Goal: Task Accomplishment & Management: Manage account settings

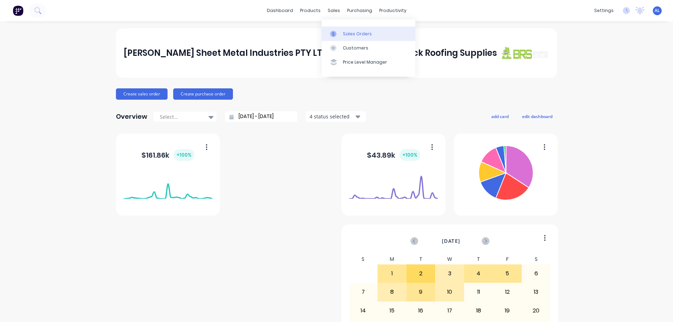
click at [344, 34] on div "Sales Orders" at bounding box center [357, 34] width 29 height 6
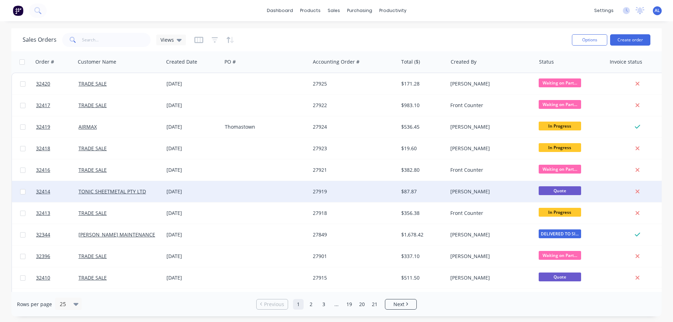
click at [203, 191] on div "[DATE]" at bounding box center [192, 191] width 53 height 7
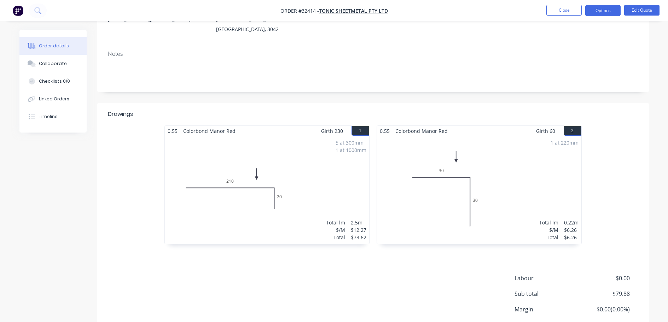
scroll to position [106, 0]
click at [546, 154] on div "1 at 220mm Total lm $/M Total 0.22m $6.26 $6.26" at bounding box center [479, 188] width 204 height 108
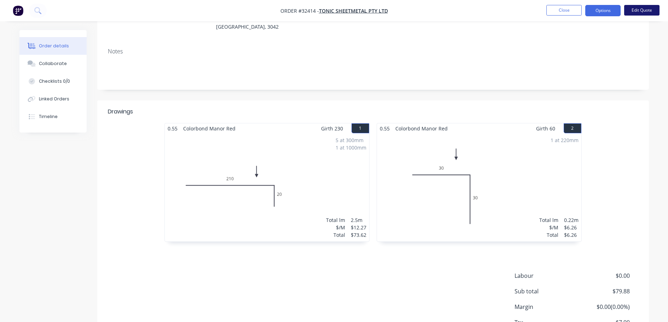
click at [643, 8] on button "Edit Quote" at bounding box center [641, 10] width 35 height 11
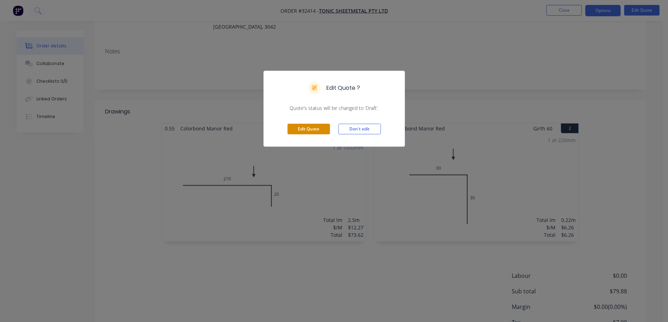
click at [311, 130] on button "Edit Quote" at bounding box center [308, 129] width 42 height 11
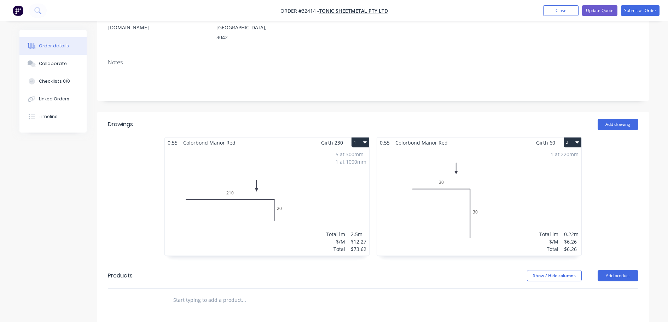
click at [519, 149] on div "1 at 220mm Total lm $/M Total 0.22m $6.26 $6.26" at bounding box center [479, 202] width 204 height 108
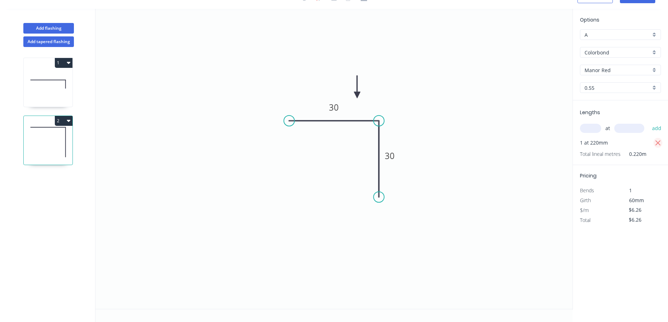
click at [658, 144] on icon "button" at bounding box center [657, 142] width 5 height 5
type input "$0.00"
drag, startPoint x: 596, startPoint y: 131, endPoint x: 586, endPoint y: 140, distance: 13.5
click at [595, 131] on input "text" at bounding box center [590, 128] width 21 height 9
type input "3"
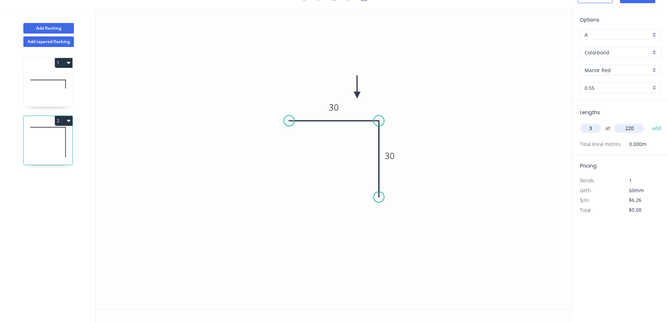
type input "220"
click at [648, 122] on button "add" at bounding box center [656, 128] width 17 height 12
type input "$18.78"
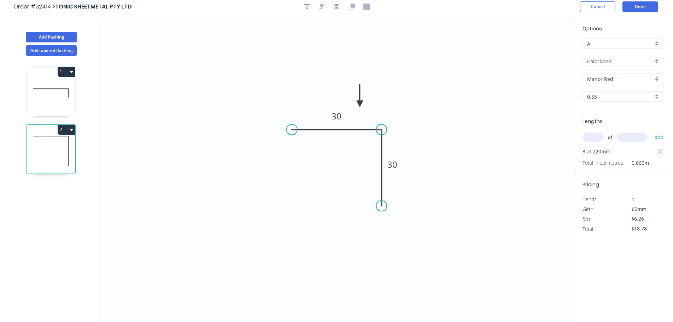
scroll to position [0, 0]
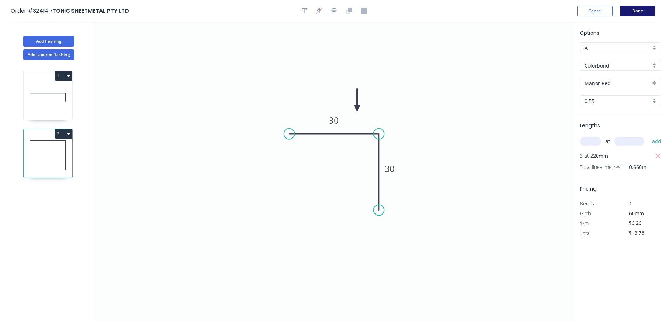
click at [645, 12] on button "Done" at bounding box center [637, 11] width 35 height 11
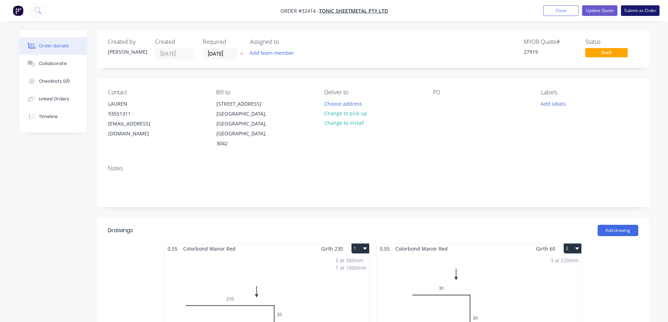
click at [636, 10] on button "Submit as Order" at bounding box center [640, 10] width 39 height 11
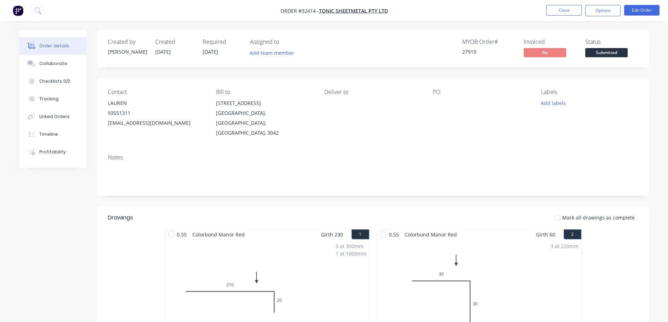
click at [613, 13] on button "Options" at bounding box center [602, 10] width 35 height 11
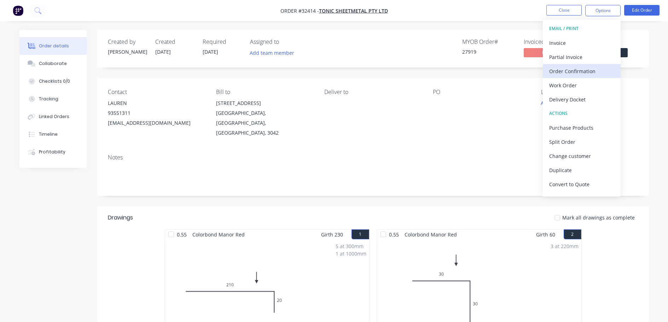
click at [592, 71] on div "Order Confirmation" at bounding box center [581, 71] width 65 height 10
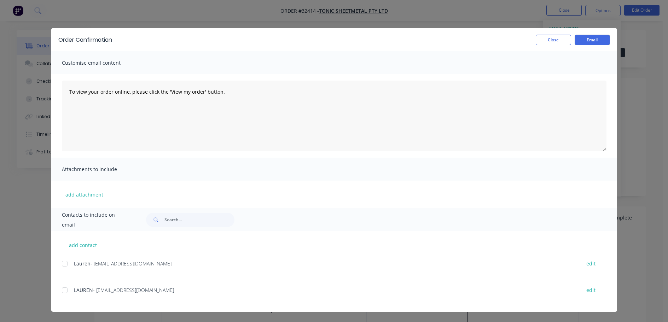
click at [66, 290] on div at bounding box center [65, 290] width 14 height 14
click at [593, 37] on button "Email" at bounding box center [591, 40] width 35 height 11
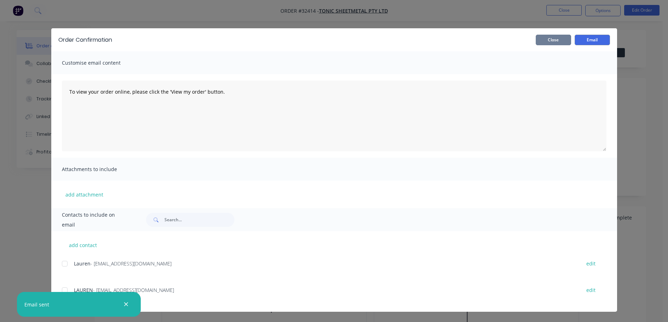
click at [556, 45] on button "Close" at bounding box center [553, 40] width 35 height 11
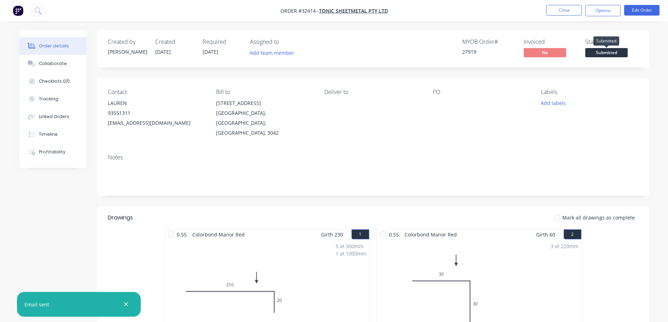
click at [593, 53] on span "Submitted" at bounding box center [606, 52] width 42 height 9
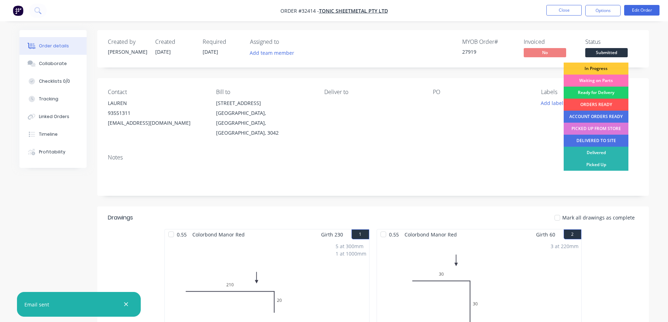
drag, startPoint x: 596, startPoint y: 67, endPoint x: 602, endPoint y: 55, distance: 13.1
click at [596, 67] on div "In Progress" at bounding box center [595, 69] width 65 height 12
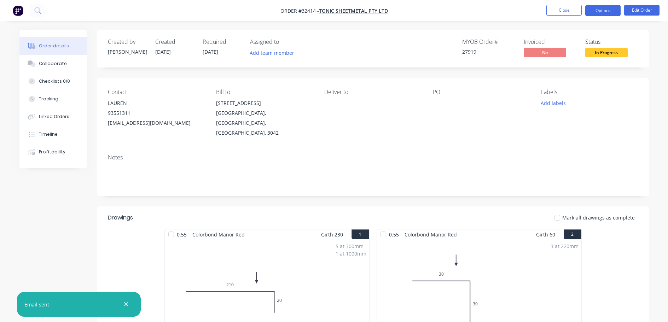
click at [607, 7] on button "Options" at bounding box center [602, 10] width 35 height 11
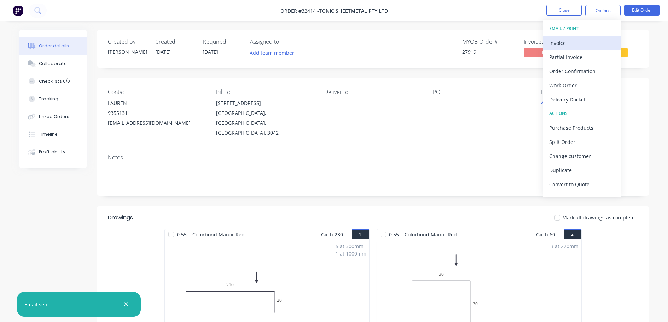
click at [574, 45] on div "Invoice" at bounding box center [581, 43] width 65 height 10
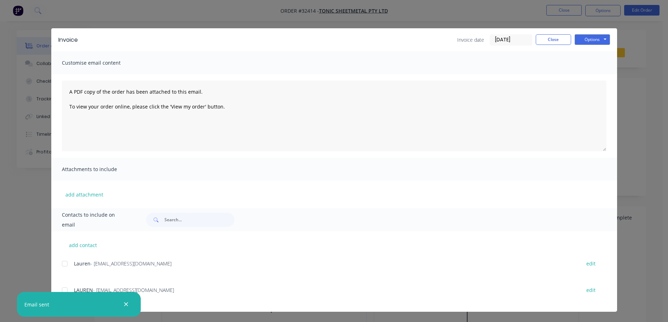
drag, startPoint x: 65, startPoint y: 263, endPoint x: 187, endPoint y: 195, distance: 139.7
click at [66, 263] on div at bounding box center [65, 264] width 14 height 14
click at [589, 37] on button "Options" at bounding box center [591, 39] width 35 height 11
click at [597, 74] on button "Email" at bounding box center [596, 76] width 45 height 12
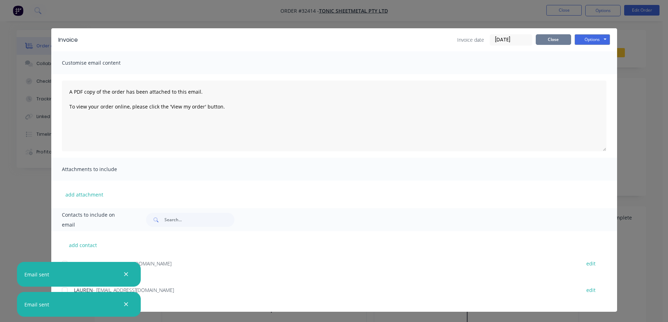
click at [561, 40] on button "Close" at bounding box center [553, 39] width 35 height 11
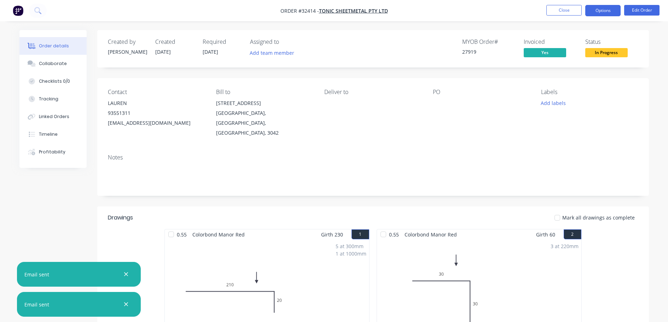
click at [602, 9] on button "Options" at bounding box center [602, 10] width 35 height 11
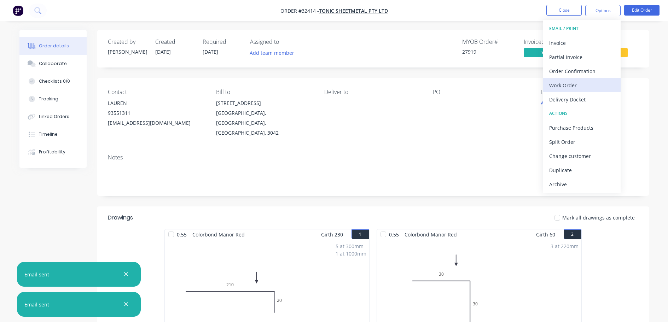
click at [586, 80] on div "Work Order" at bounding box center [581, 85] width 65 height 10
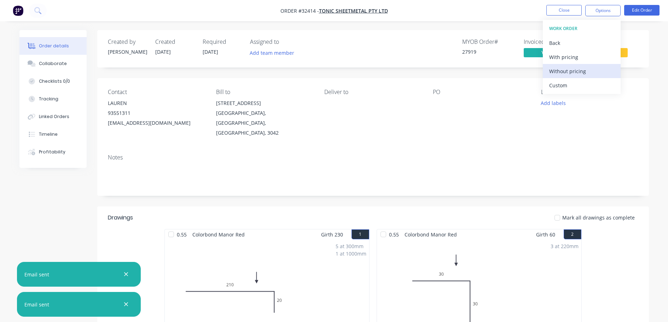
click at [594, 66] on div "Without pricing" at bounding box center [581, 71] width 65 height 10
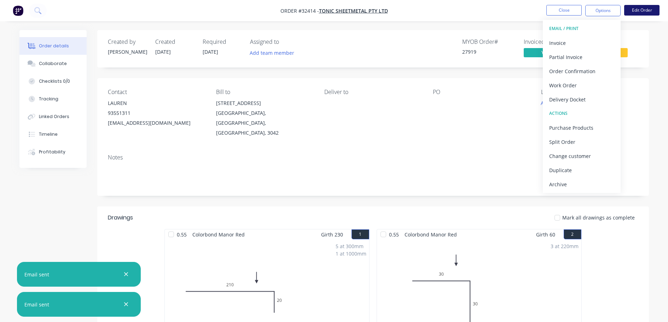
click at [643, 9] on button "Edit Order" at bounding box center [641, 10] width 35 height 11
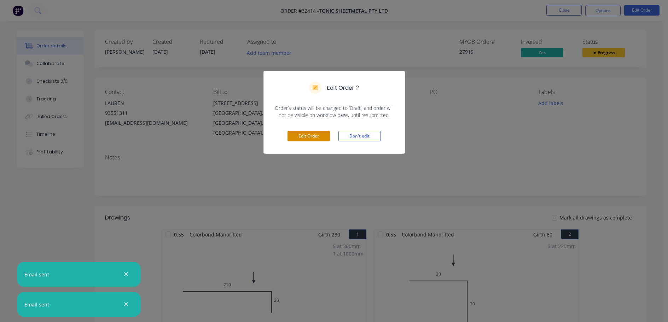
click at [313, 136] on button "Edit Order" at bounding box center [308, 136] width 42 height 11
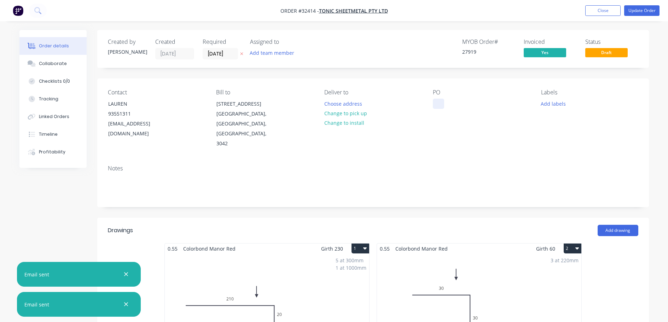
click at [441, 101] on div at bounding box center [438, 104] width 11 height 10
click at [644, 8] on button "Update Order" at bounding box center [641, 10] width 35 height 11
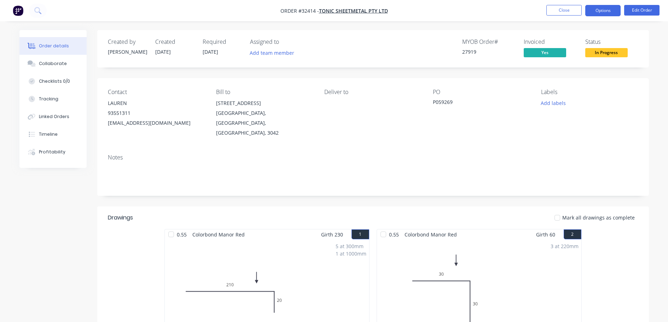
click at [602, 10] on button "Options" at bounding box center [602, 10] width 35 height 11
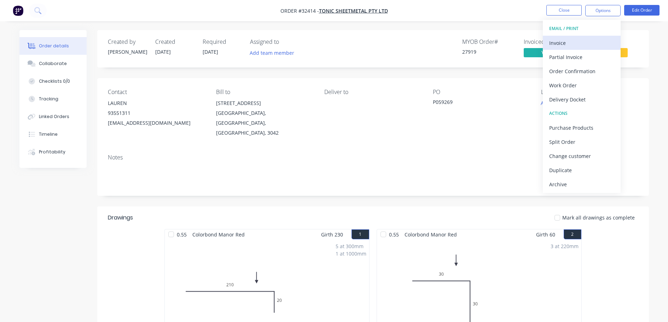
click at [575, 45] on div "Invoice" at bounding box center [581, 43] width 65 height 10
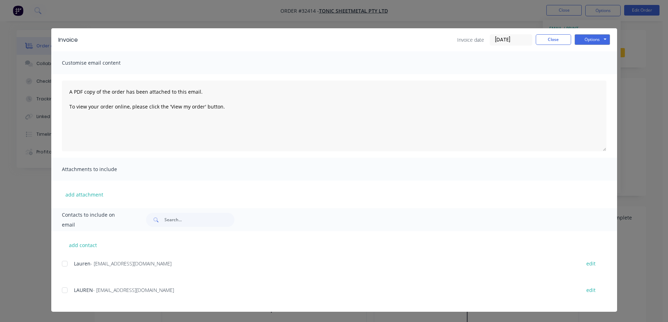
click at [64, 264] on div at bounding box center [65, 264] width 14 height 14
click at [597, 39] on button "Options" at bounding box center [591, 39] width 35 height 11
click at [595, 76] on button "Email" at bounding box center [596, 76] width 45 height 12
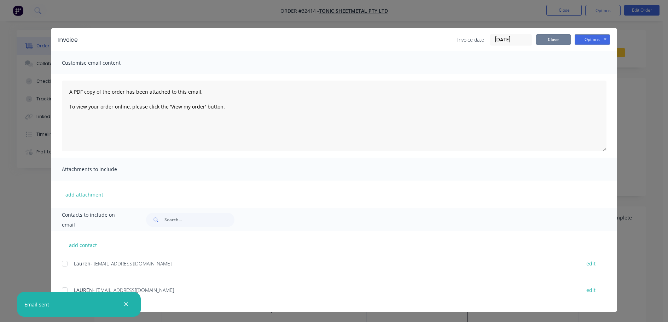
click at [547, 40] on button "Close" at bounding box center [553, 39] width 35 height 11
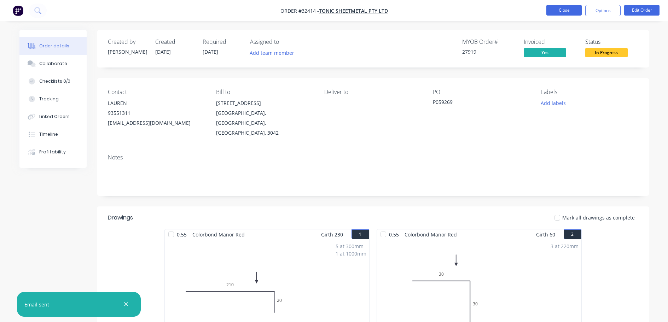
click at [555, 6] on button "Close" at bounding box center [563, 10] width 35 height 11
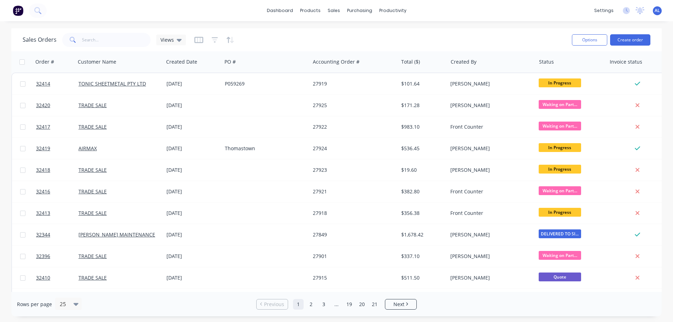
click at [662, 35] on div "Sales Orders Views Options Create order Order # Customer Name Created Date PO #…" at bounding box center [336, 172] width 673 height 288
drag, startPoint x: 485, startPoint y: 43, endPoint x: 470, endPoint y: 42, distance: 14.5
click at [484, 42] on div "Sales Orders Views" at bounding box center [295, 39] width 544 height 17
click at [17, 10] on img at bounding box center [18, 10] width 11 height 11
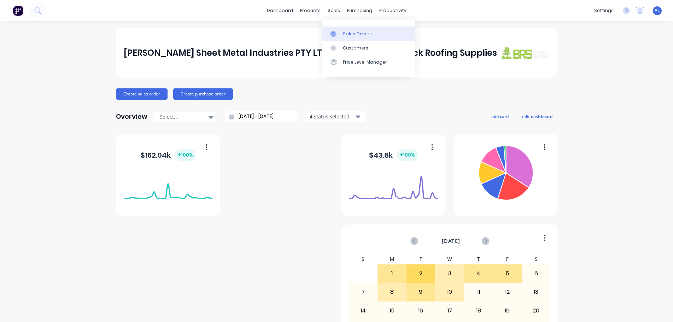
click at [353, 34] on div "Sales Orders" at bounding box center [357, 34] width 29 height 6
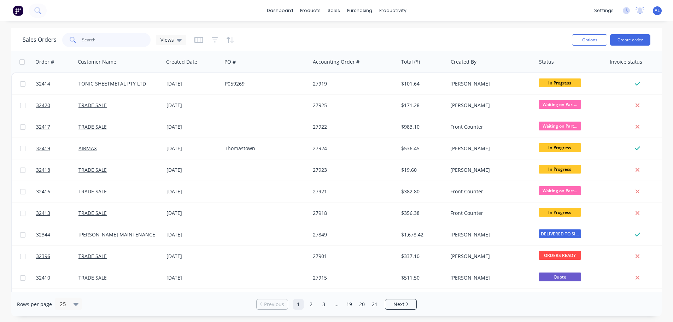
click at [121, 42] on input "text" at bounding box center [116, 40] width 69 height 14
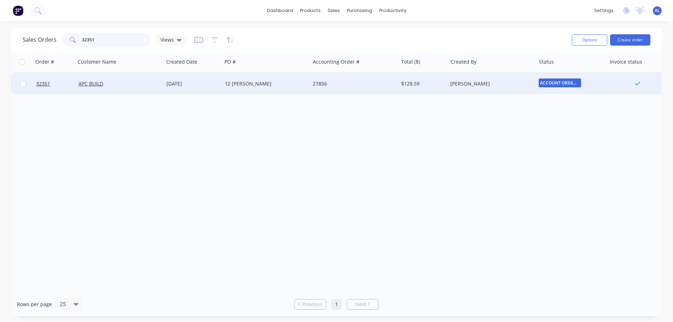
type input "32351"
click at [304, 83] on div "12 [PERSON_NAME]" at bounding box center [266, 83] width 82 height 7
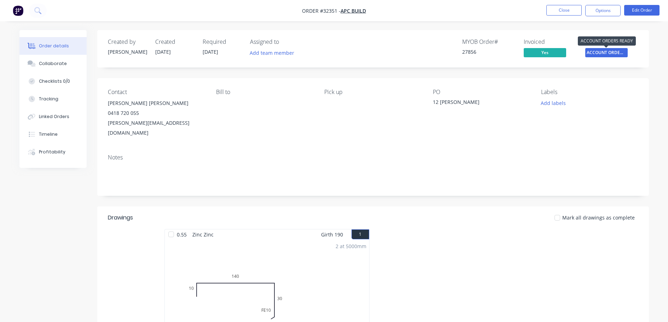
click at [615, 51] on span "ACCOUNT ORDERS ..." at bounding box center [606, 52] width 42 height 9
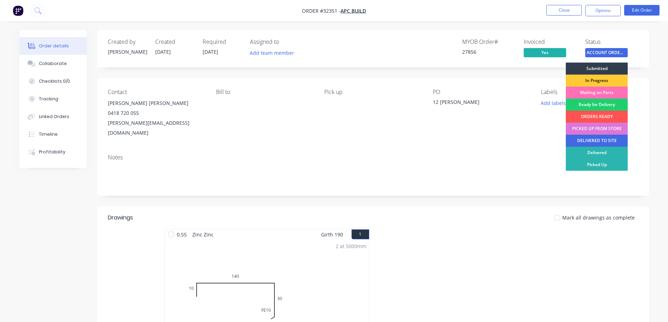
click at [605, 141] on div "DELIVERED TO SITE" at bounding box center [597, 141] width 62 height 12
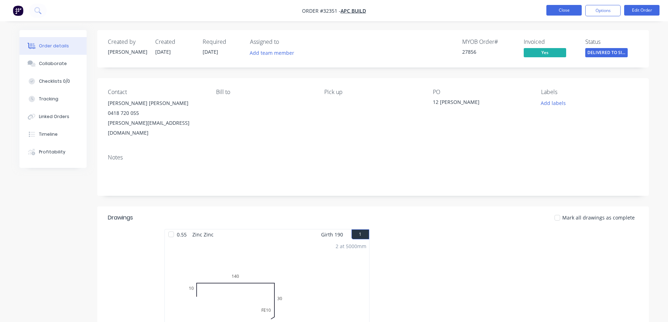
click at [569, 11] on button "Close" at bounding box center [563, 10] width 35 height 11
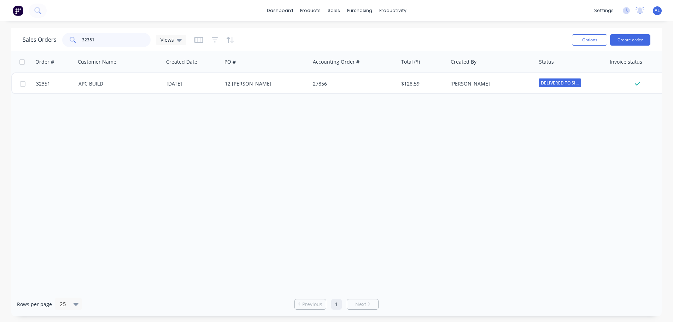
click at [122, 41] on input "32351" at bounding box center [116, 40] width 69 height 14
type input "3"
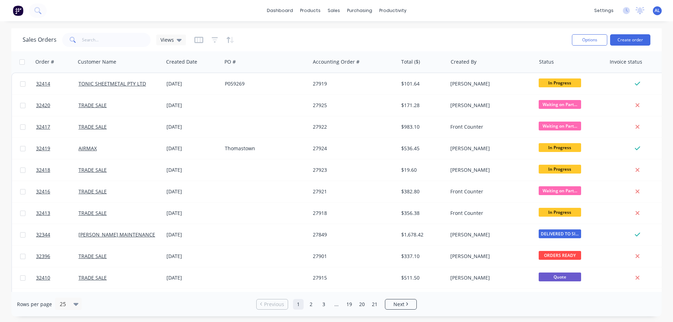
click at [19, 13] on img at bounding box center [18, 10] width 11 height 11
